Goal: Task Accomplishment & Management: Manage account settings

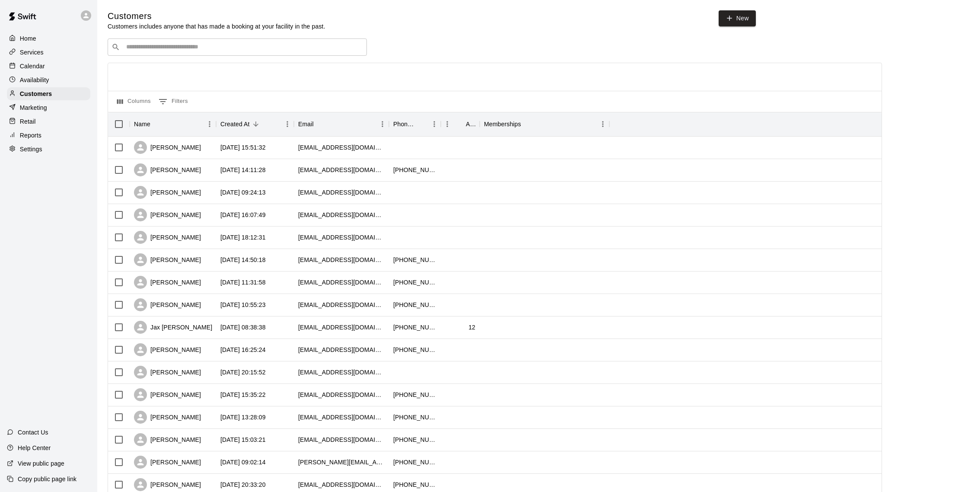
click at [194, 42] on div "​ ​" at bounding box center [237, 46] width 259 height 17
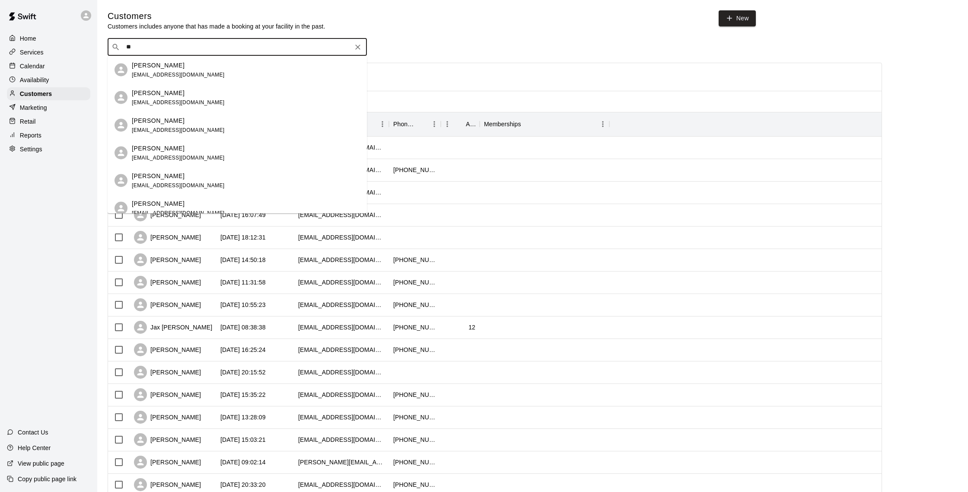
type input "*"
type input "****"
click at [296, 100] on div "[PERSON_NAME] [EMAIL_ADDRESS][DOMAIN_NAME]" at bounding box center [246, 97] width 228 height 19
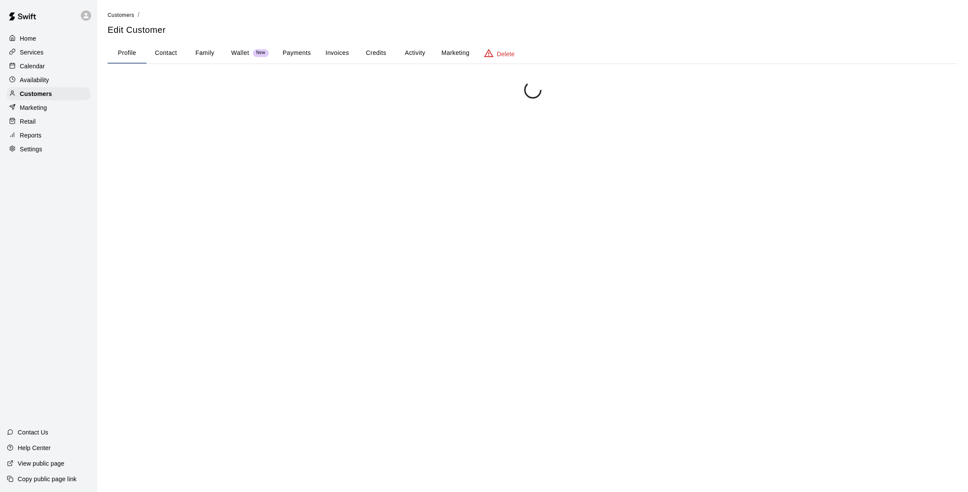
click at [191, 49] on button "Family" at bounding box center [204, 53] width 39 height 21
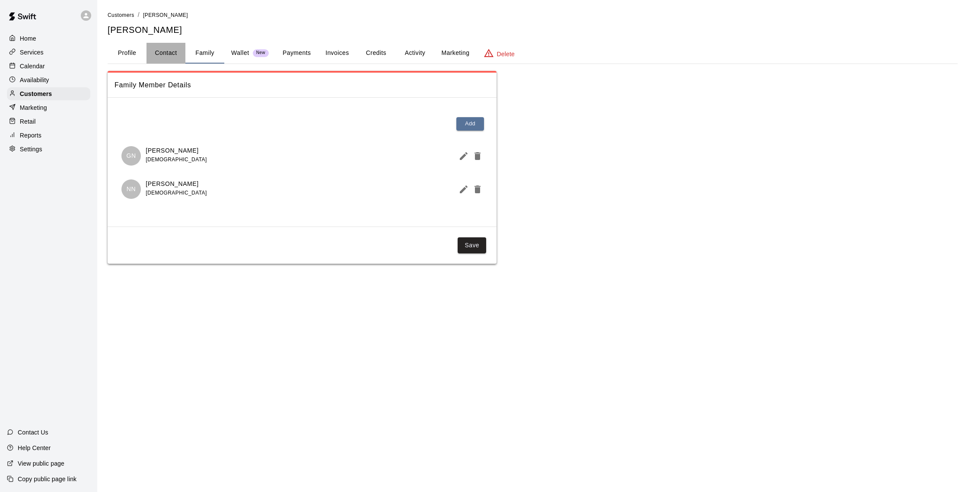
click at [168, 56] on button "Contact" at bounding box center [165, 53] width 39 height 21
select select "**"
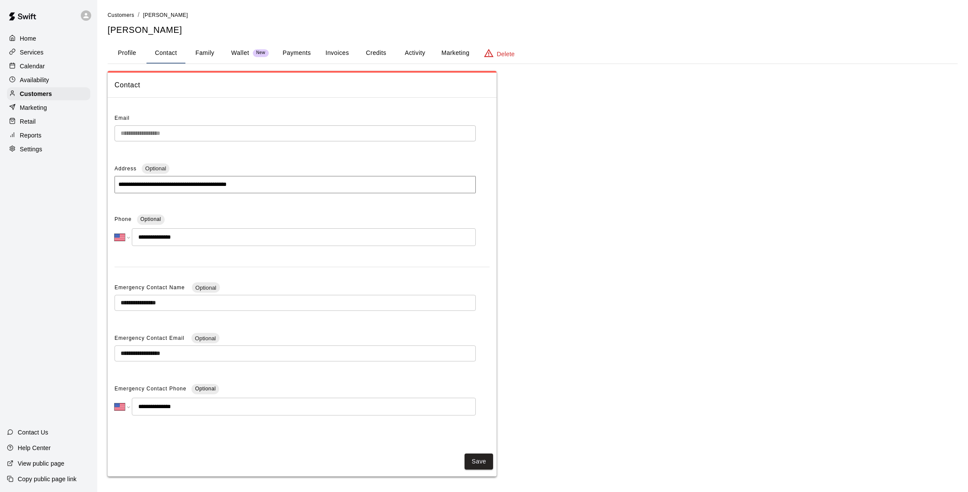
click at [301, 52] on button "Payments" at bounding box center [297, 53] width 42 height 21
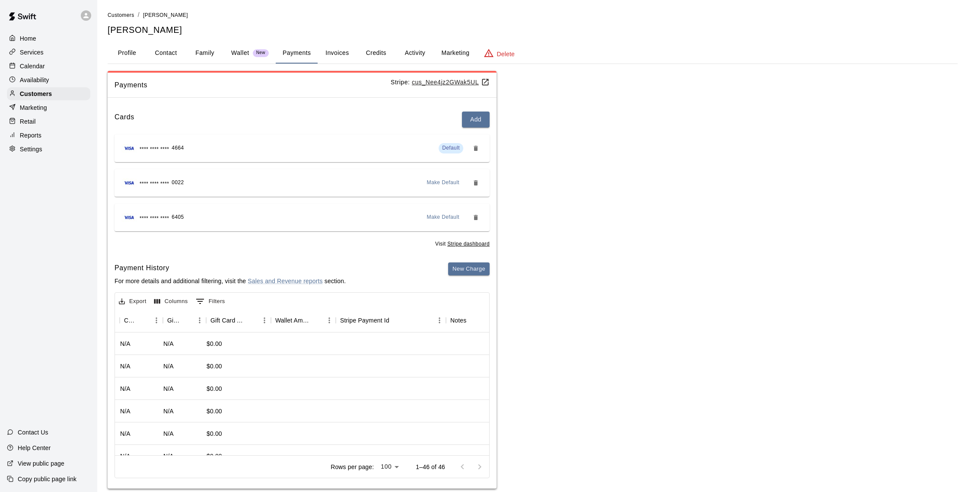
scroll to position [0, 664]
click at [380, 59] on button "Credits" at bounding box center [375, 53] width 39 height 21
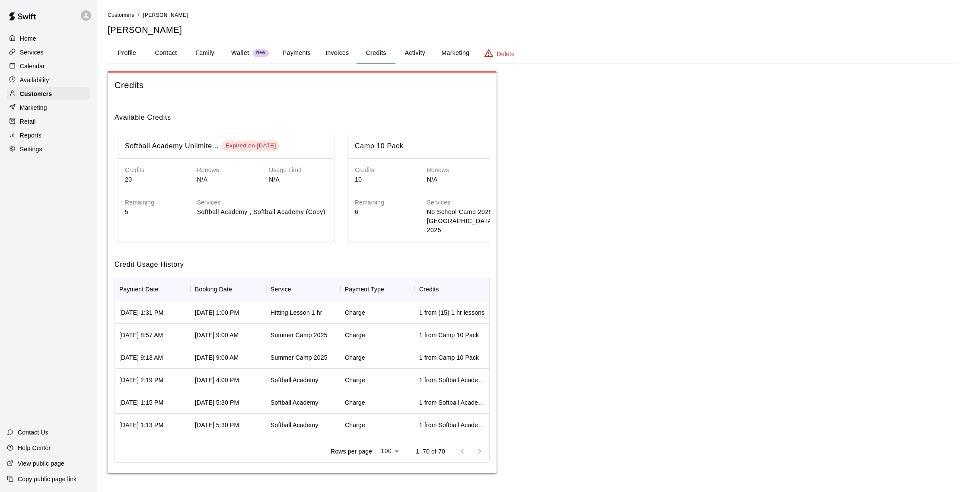
click at [157, 55] on button "Contact" at bounding box center [165, 53] width 39 height 21
select select "**"
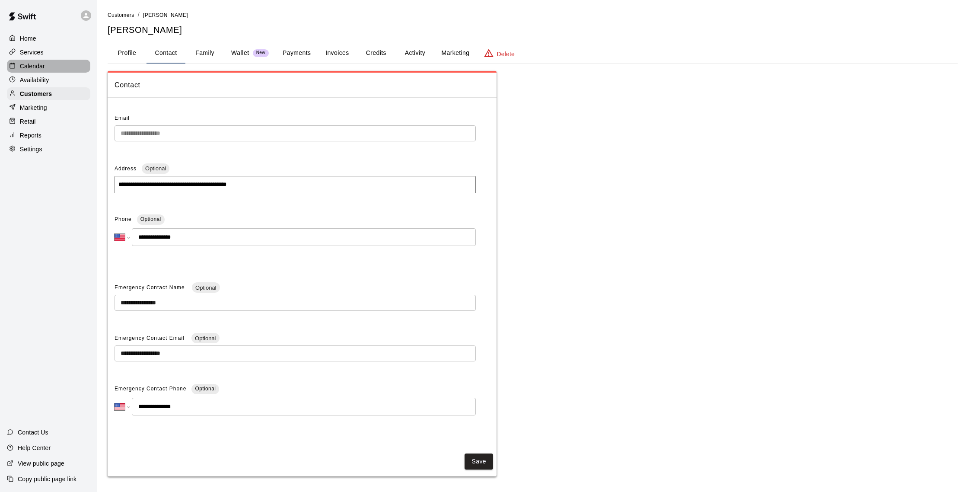
click at [62, 70] on div "Calendar" at bounding box center [48, 66] width 83 height 13
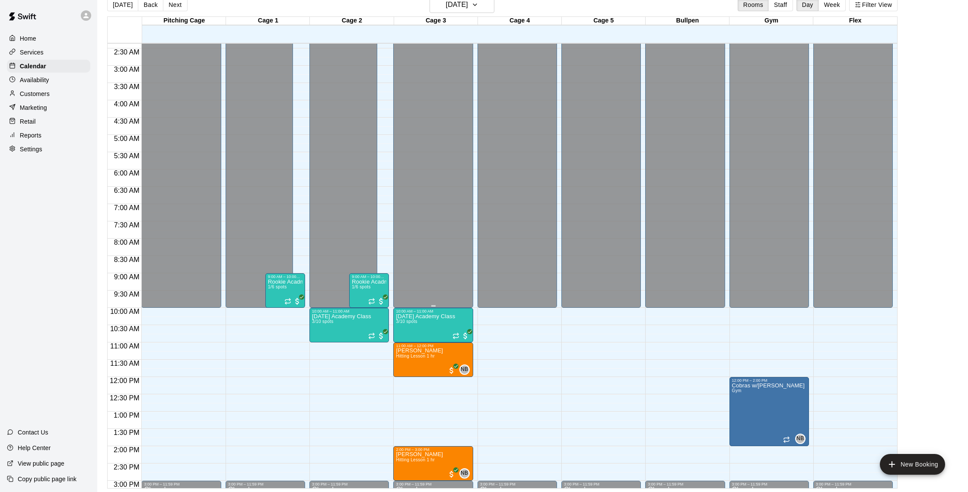
scroll to position [89, 0]
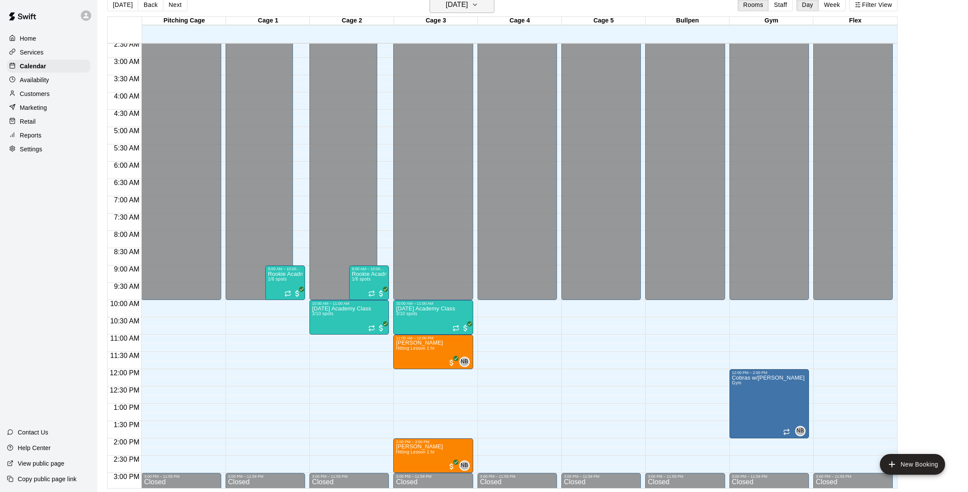
click at [468, 5] on h6 "[DATE]" at bounding box center [457, 5] width 22 height 12
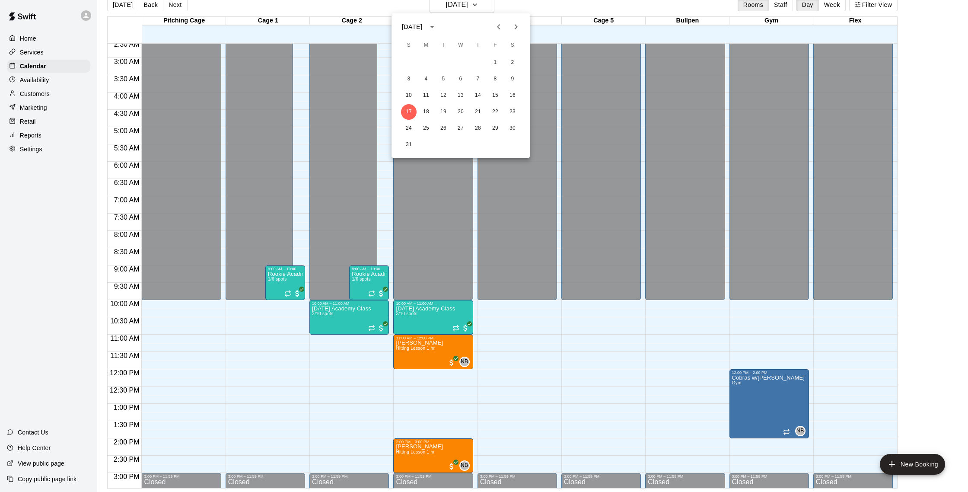
click at [553, 22] on div at bounding box center [484, 246] width 968 height 492
